Goal: Task Accomplishment & Management: Manage account settings

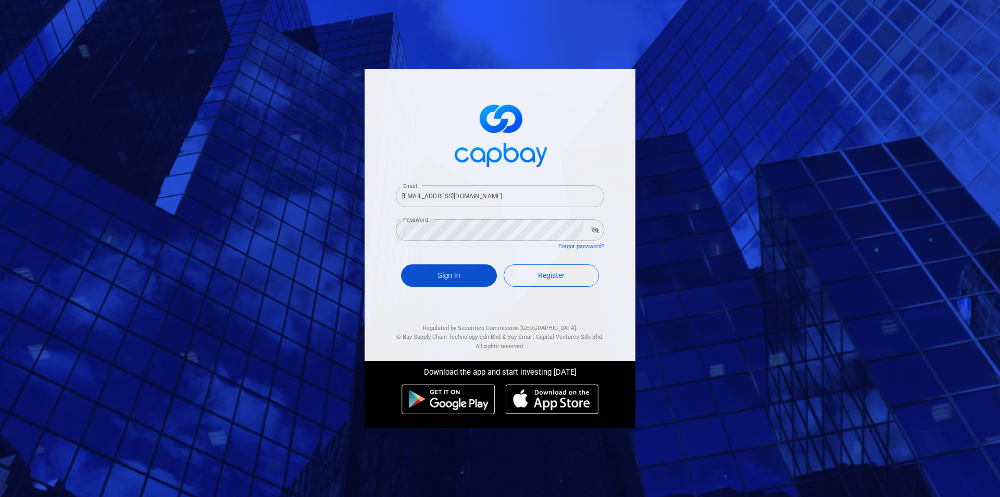
click at [444, 279] on button "Sign In" at bounding box center [449, 275] width 96 height 22
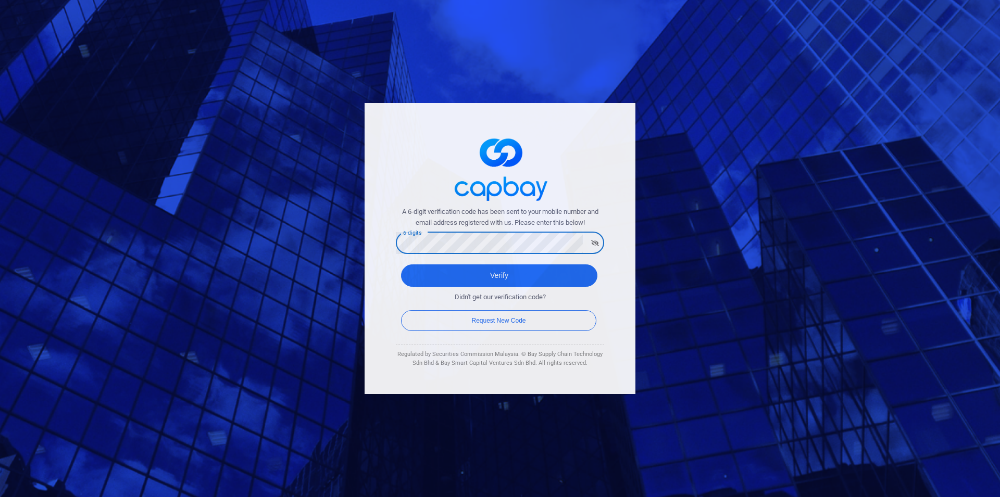
click at [401, 264] on button "Verify" at bounding box center [499, 275] width 196 height 22
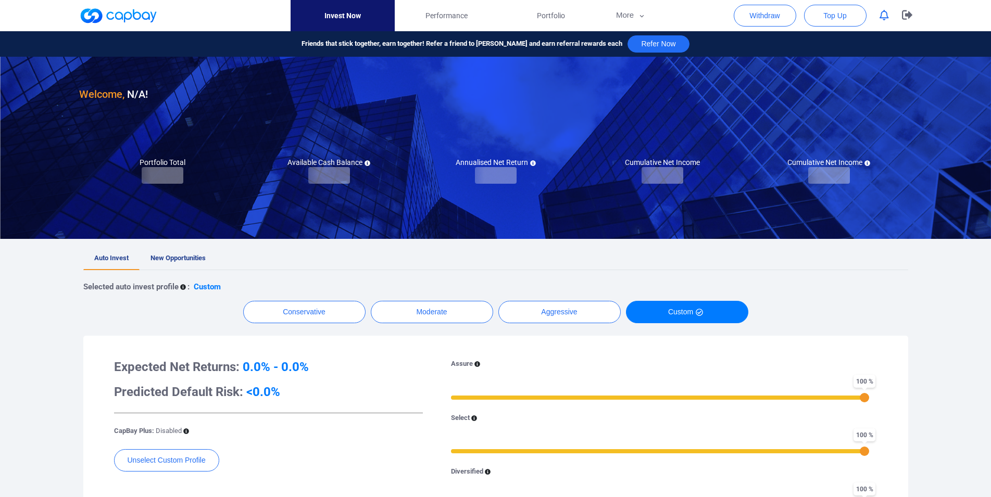
checkbox input "true"
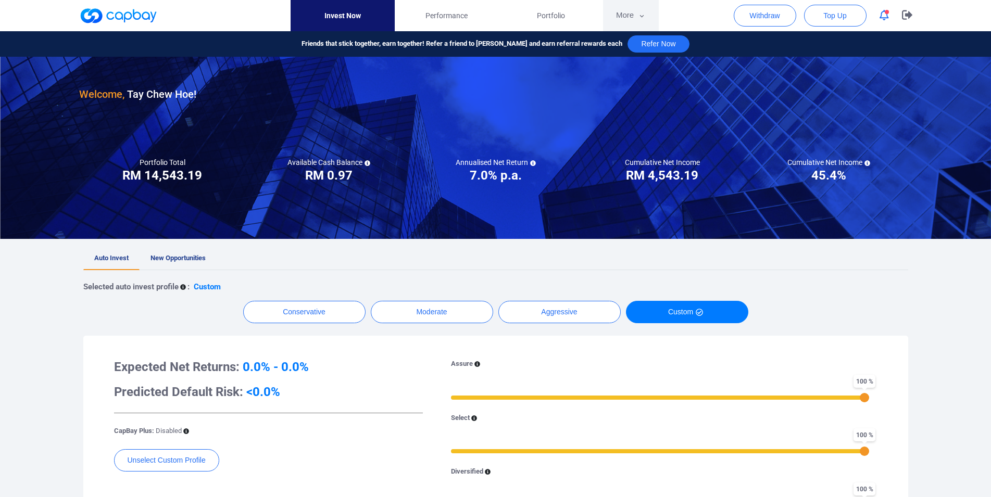
click at [628, 14] on button "More" at bounding box center [631, 15] width 56 height 31
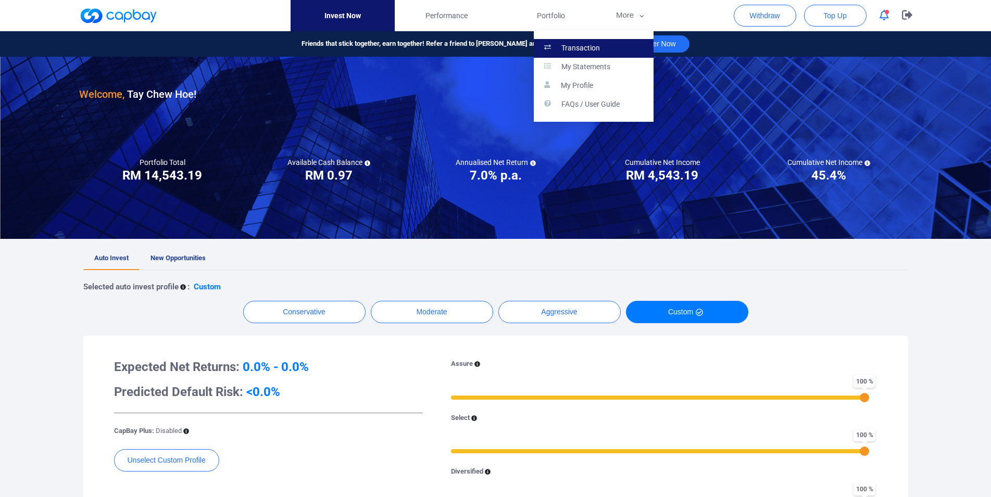
click at [583, 42] on link "Transaction" at bounding box center [594, 48] width 120 height 19
